Goal: Communication & Community: Answer question/provide support

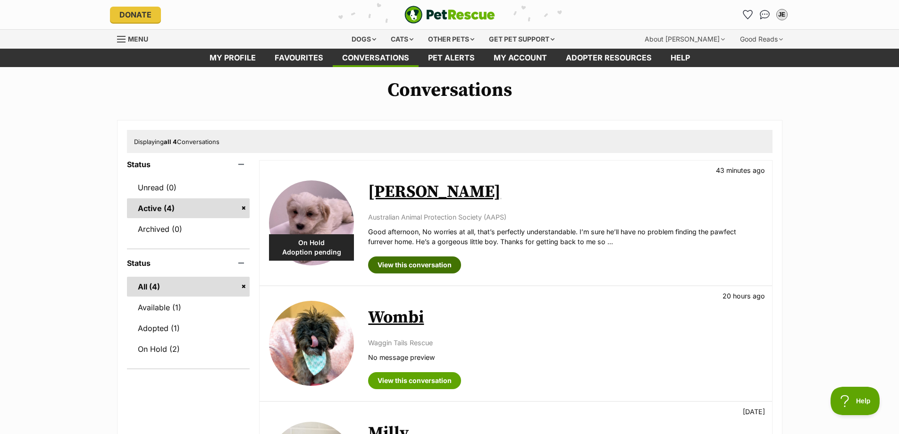
click at [439, 265] on link "View this conversation" at bounding box center [414, 264] width 93 height 17
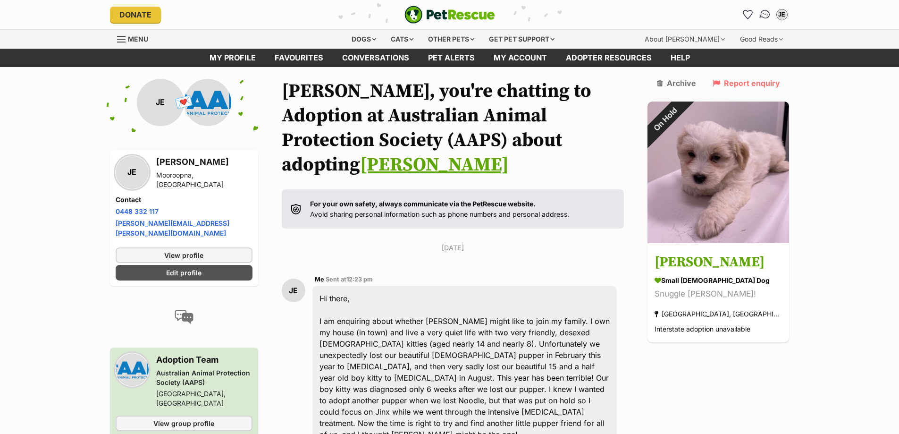
click at [765, 14] on img "Conversations" at bounding box center [764, 14] width 13 height 12
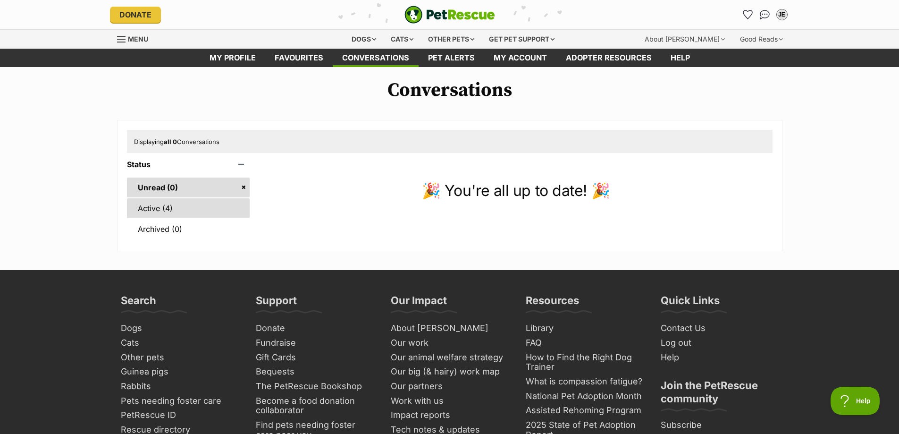
click at [159, 208] on link "Active (4)" at bounding box center [188, 208] width 123 height 20
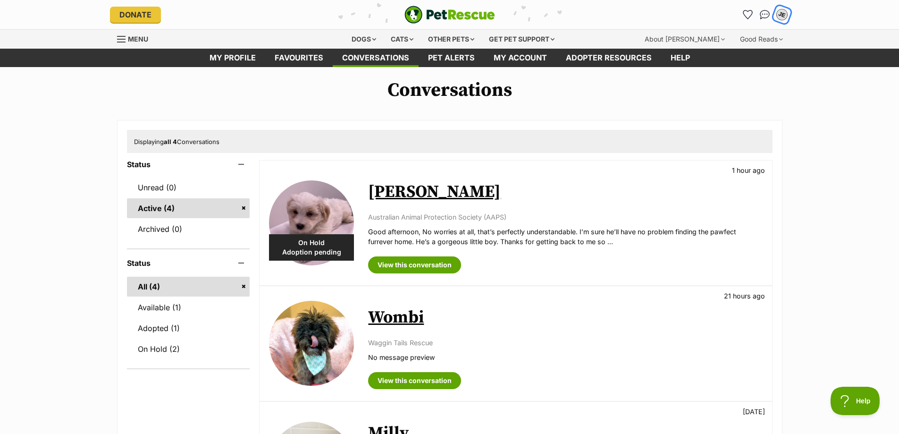
click at [781, 12] on div "JE" at bounding box center [782, 14] width 12 height 12
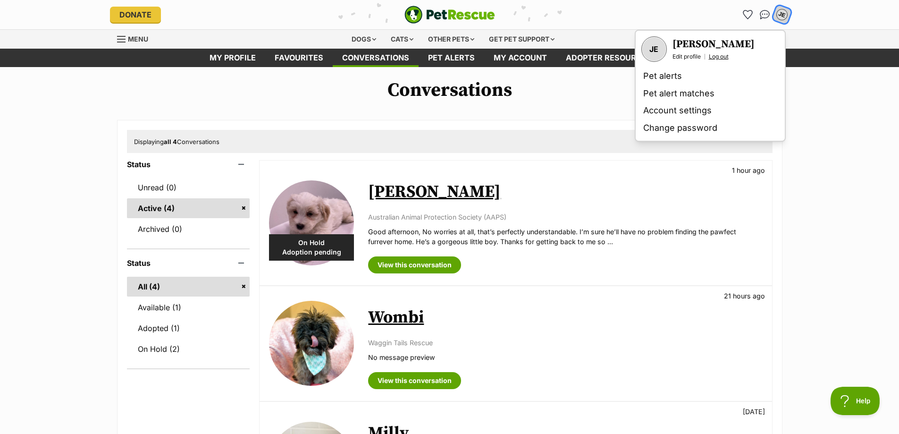
click at [722, 55] on link "Log out" at bounding box center [719, 57] width 20 height 8
